Goal: Task Accomplishment & Management: Use online tool/utility

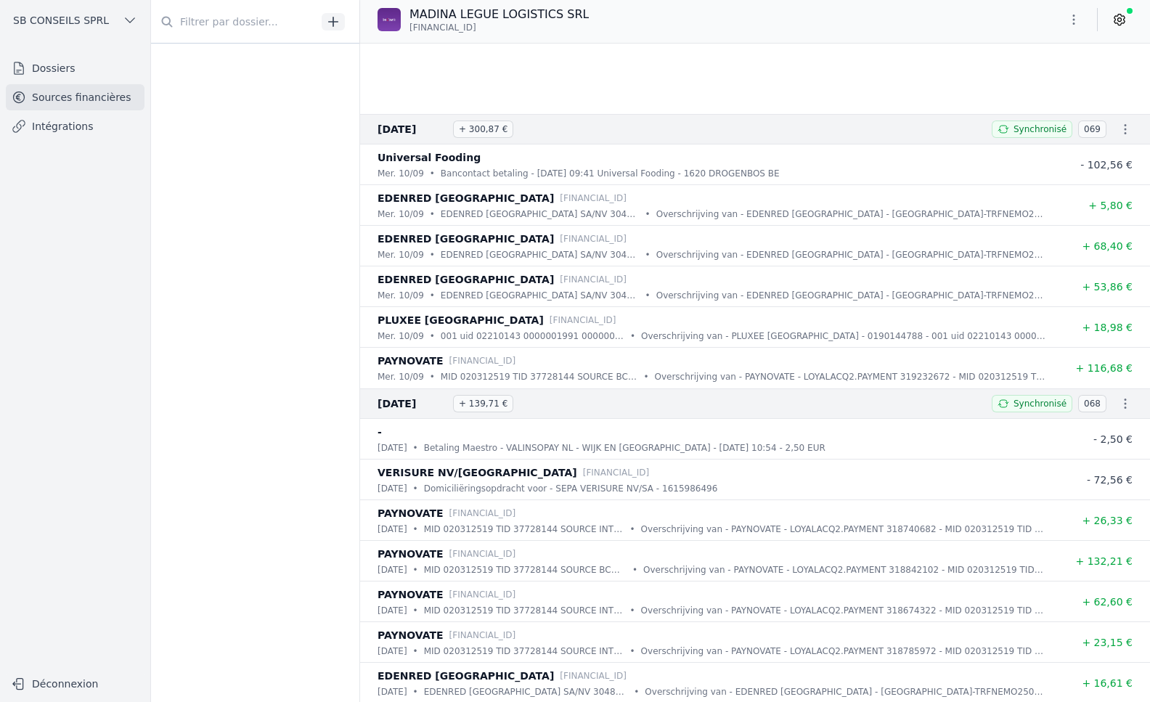
scroll to position [363, 0]
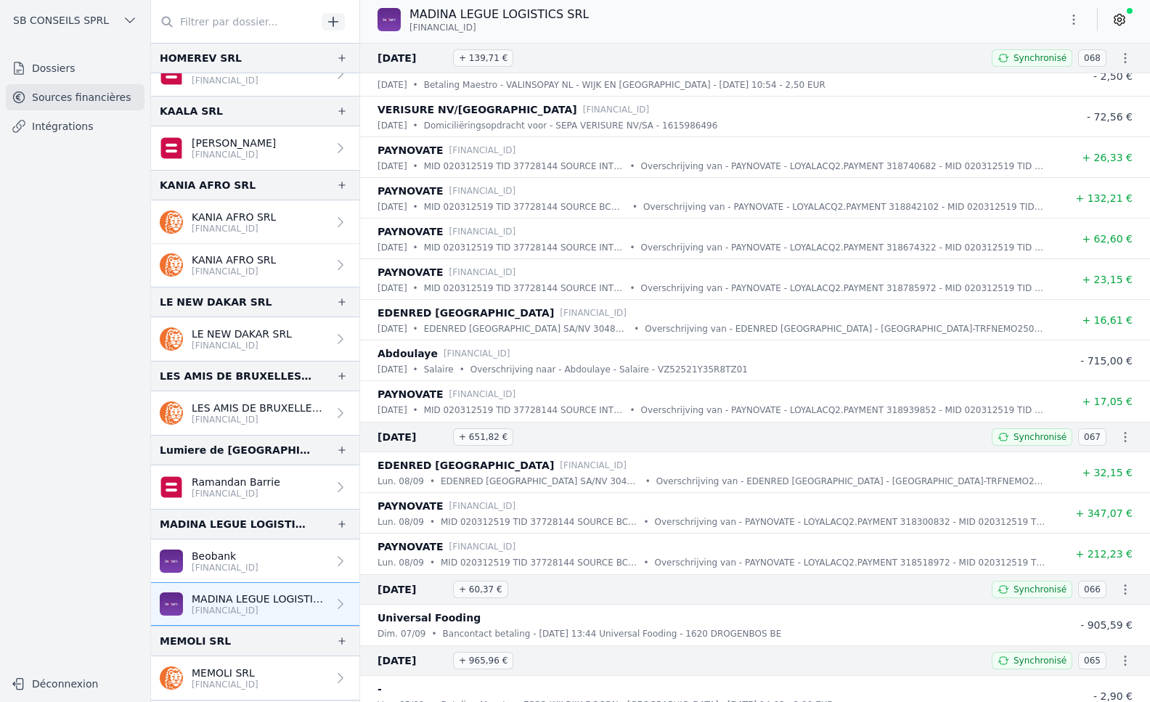
click at [258, 557] on p "Beobank" at bounding box center [225, 556] width 67 height 15
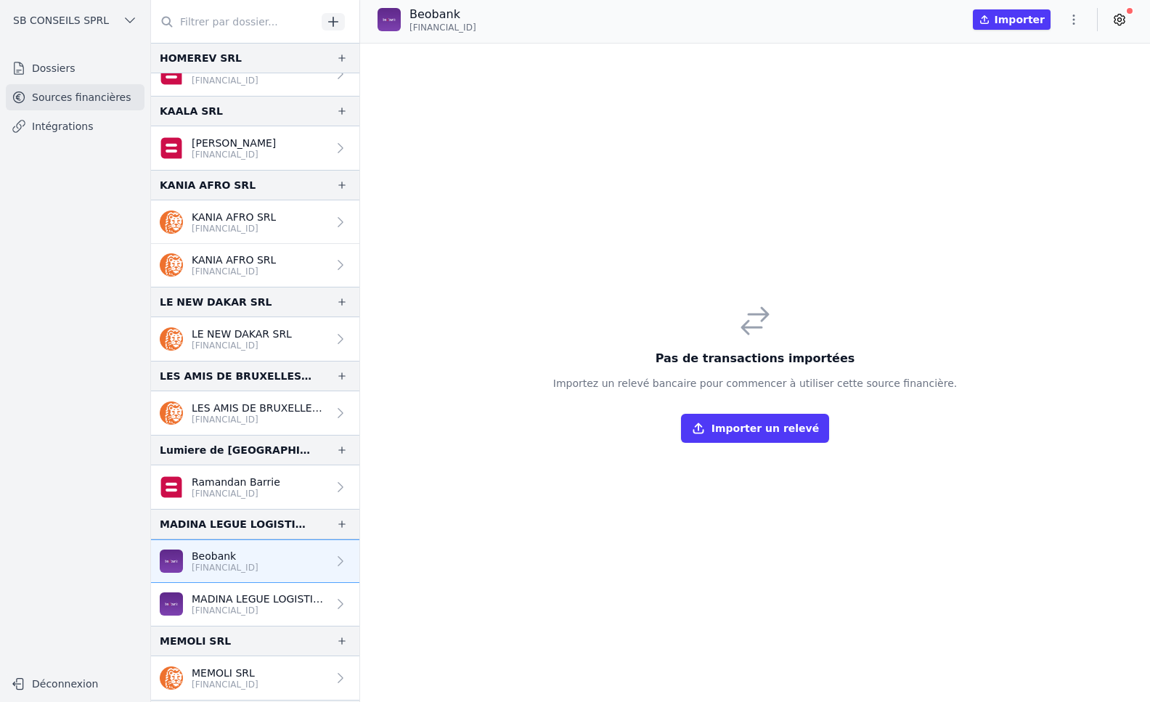
click at [751, 433] on button "Importer un relevé" at bounding box center [755, 428] width 148 height 29
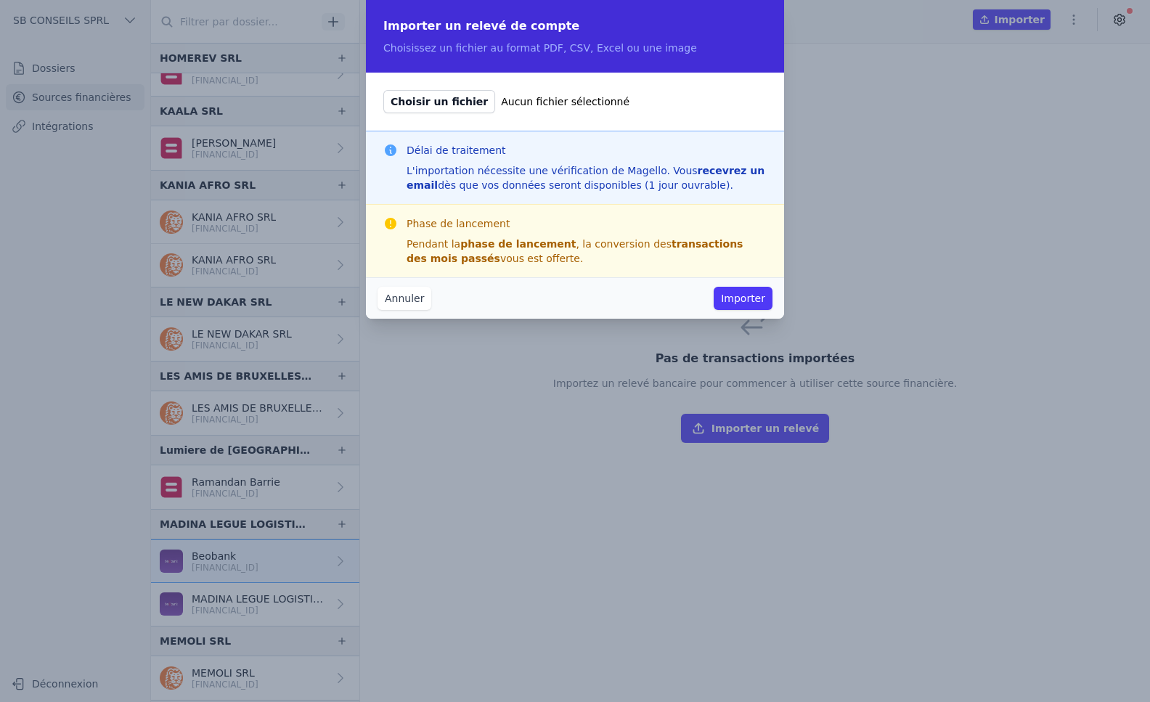
click at [748, 296] on button "Importer" at bounding box center [743, 298] width 59 height 23
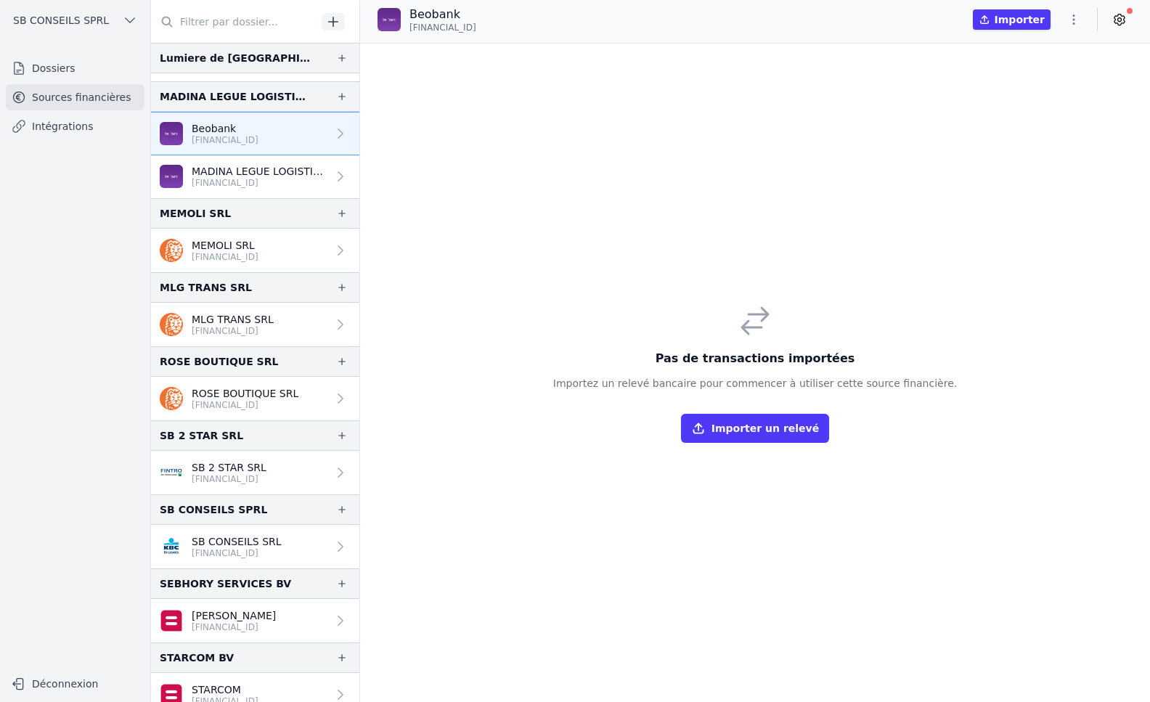
scroll to position [2323, 0]
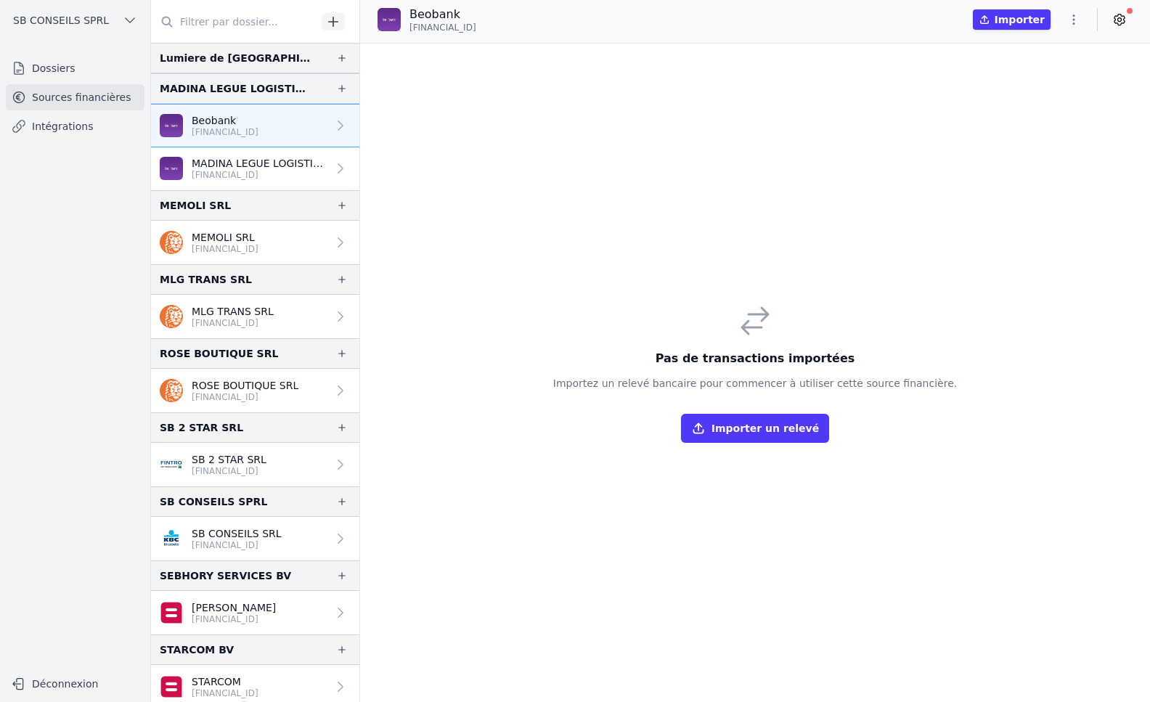
click at [277, 457] on link "SB 2 STAR SRL [FINANCIAL_ID]" at bounding box center [255, 465] width 208 height 44
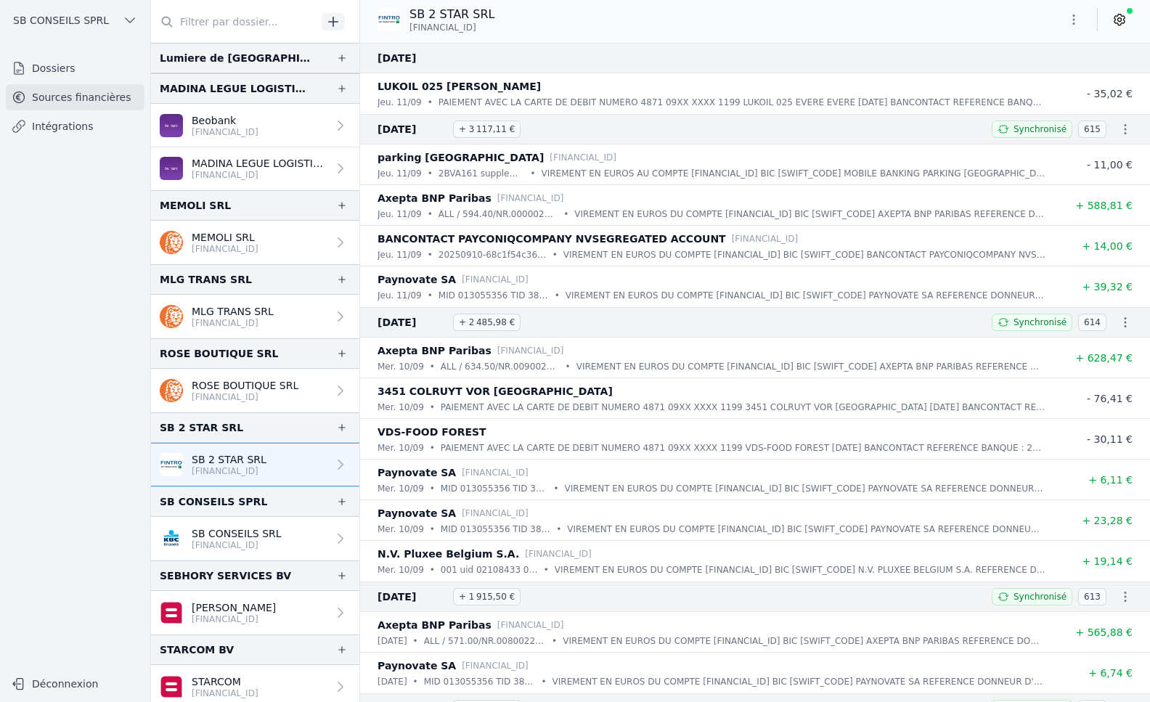
click at [1117, 23] on icon at bounding box center [1119, 19] width 15 height 15
